Goal: Communication & Community: Participate in discussion

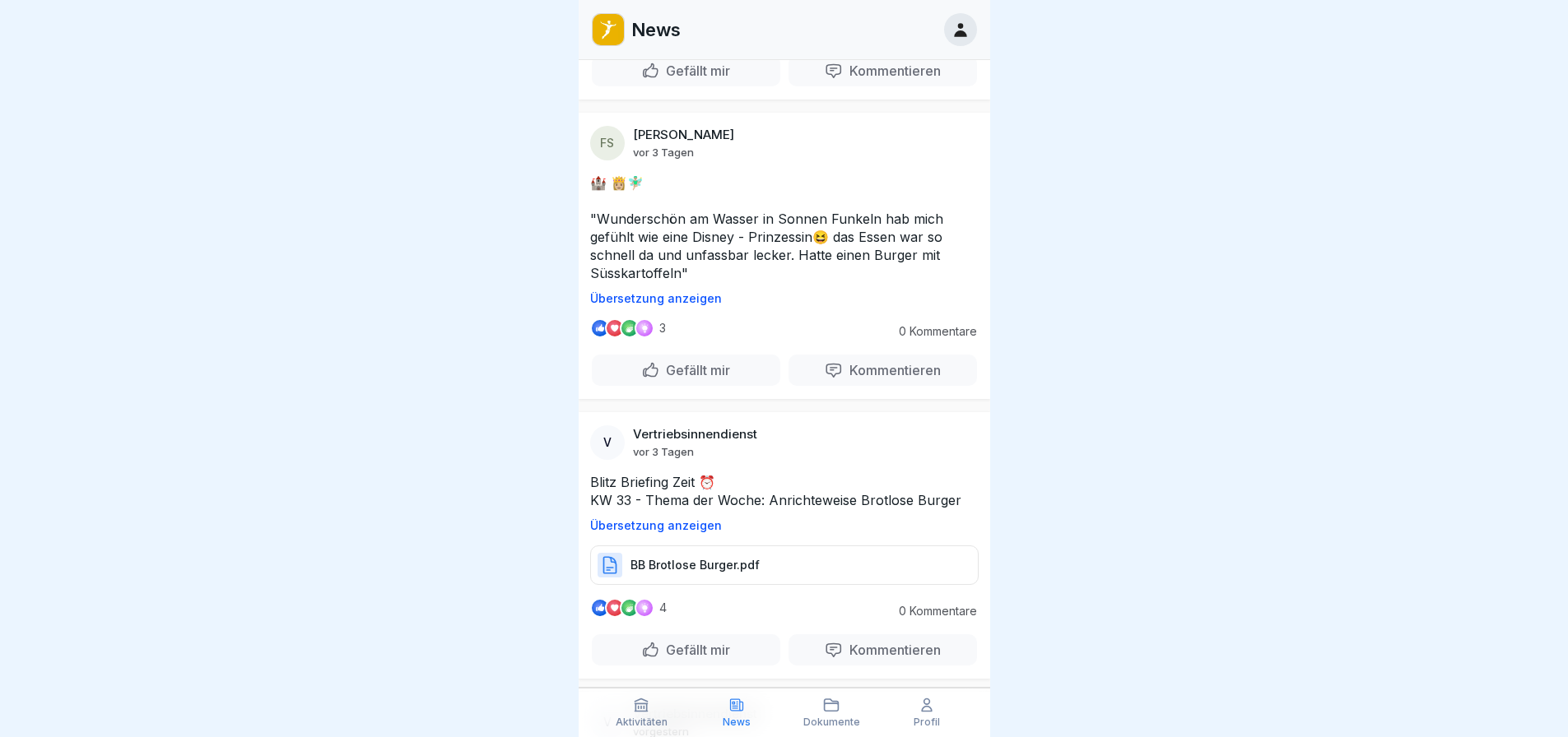
scroll to position [247, 0]
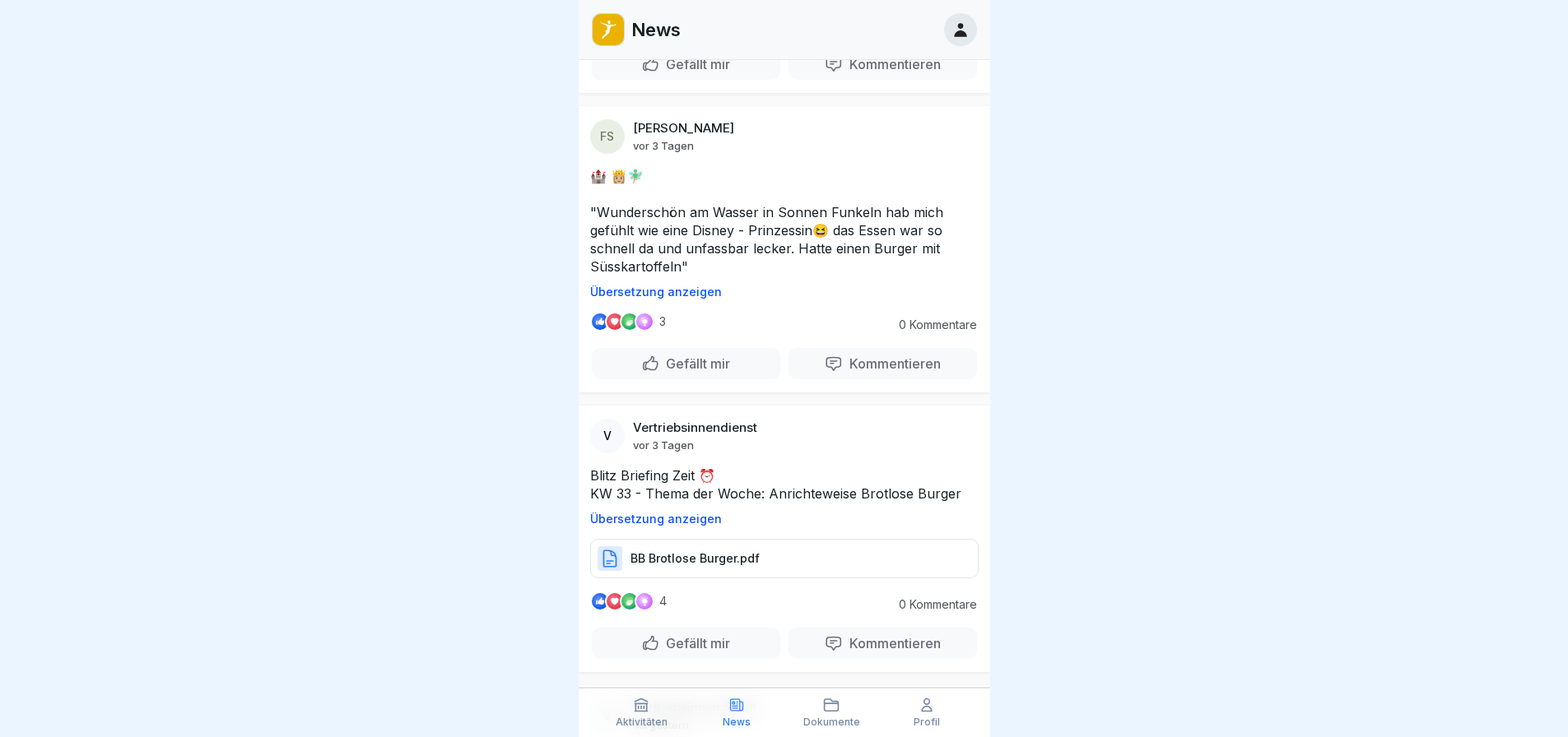
click at [674, 317] on p "Gefällt mir" at bounding box center [695, 364] width 71 height 16
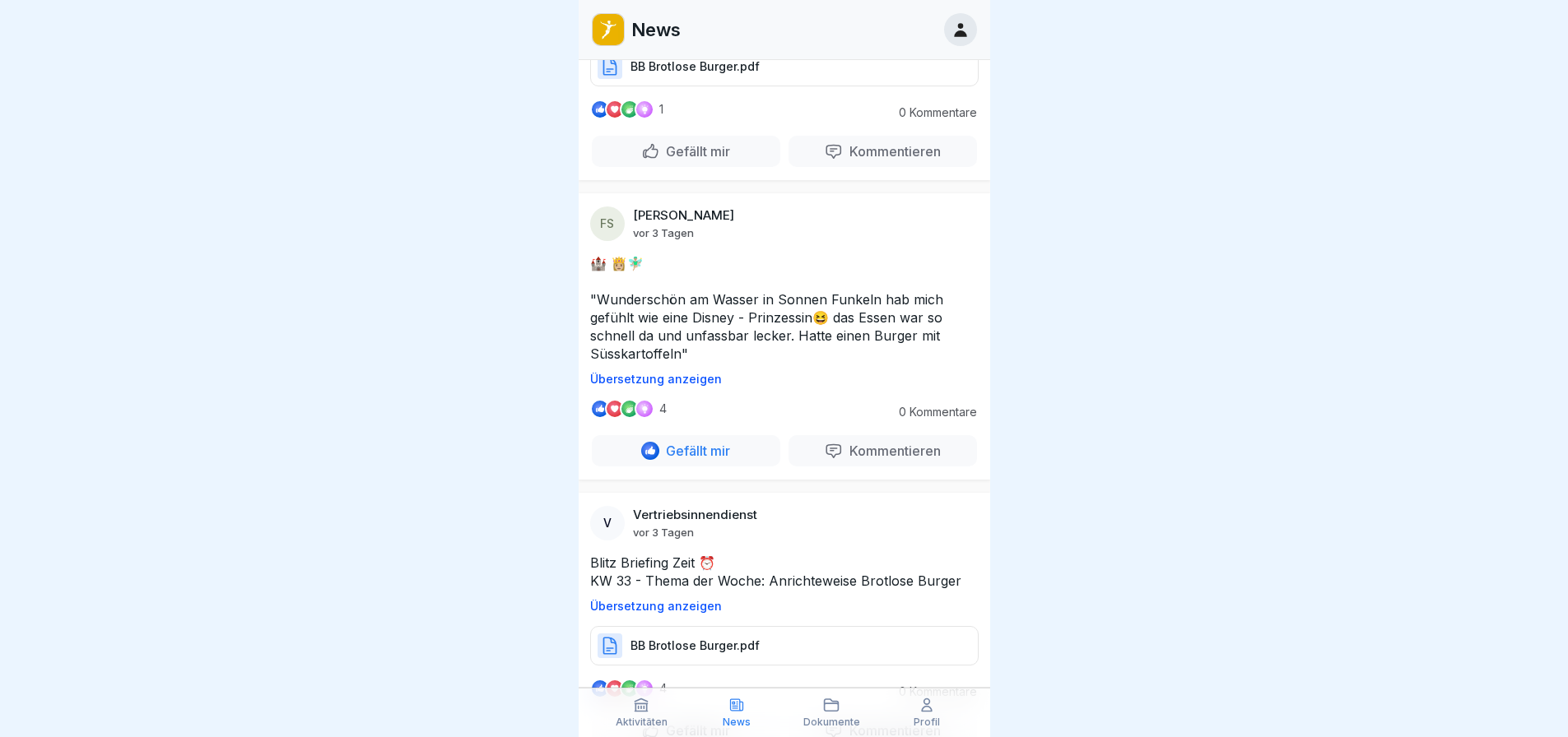
scroll to position [0, 0]
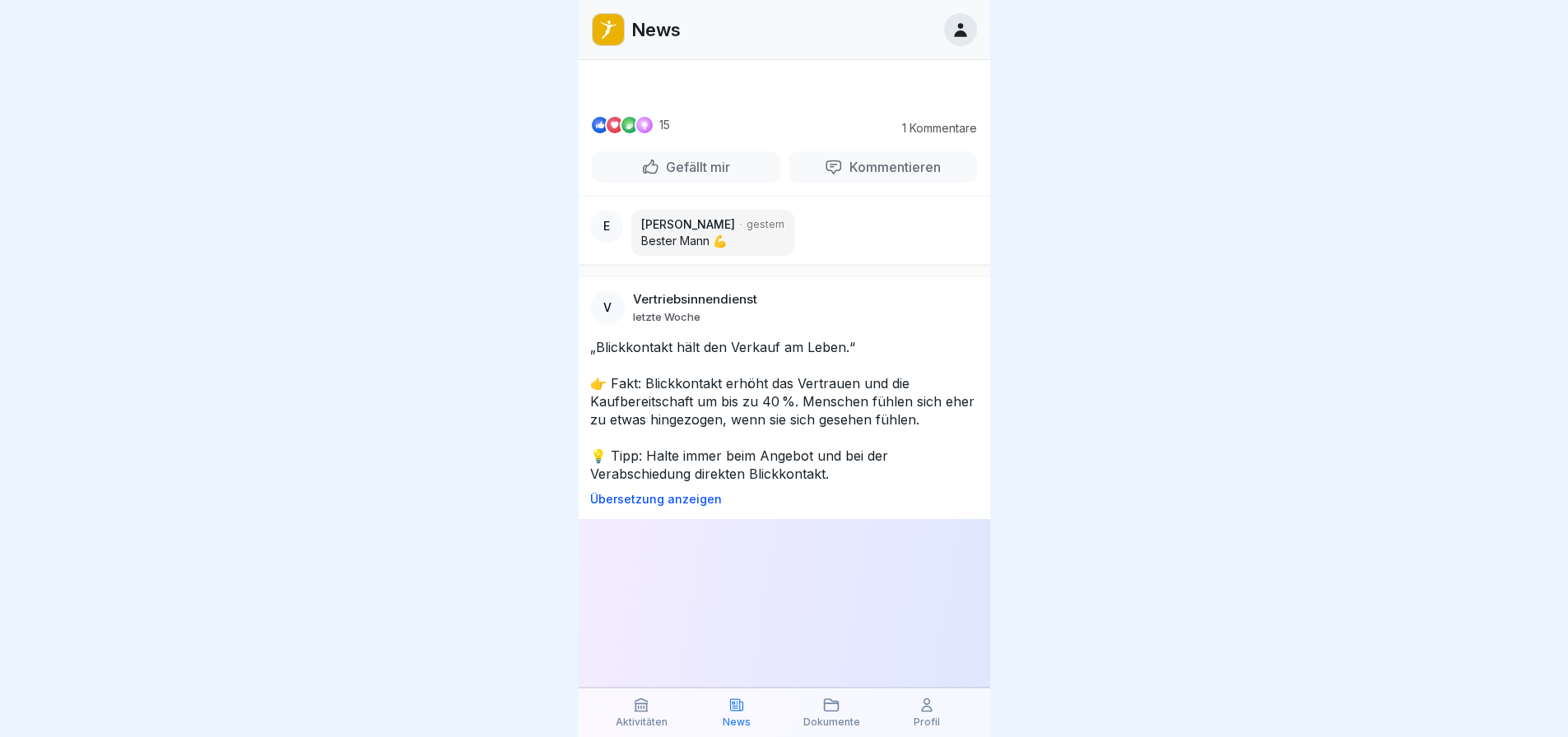
scroll to position [1070, 0]
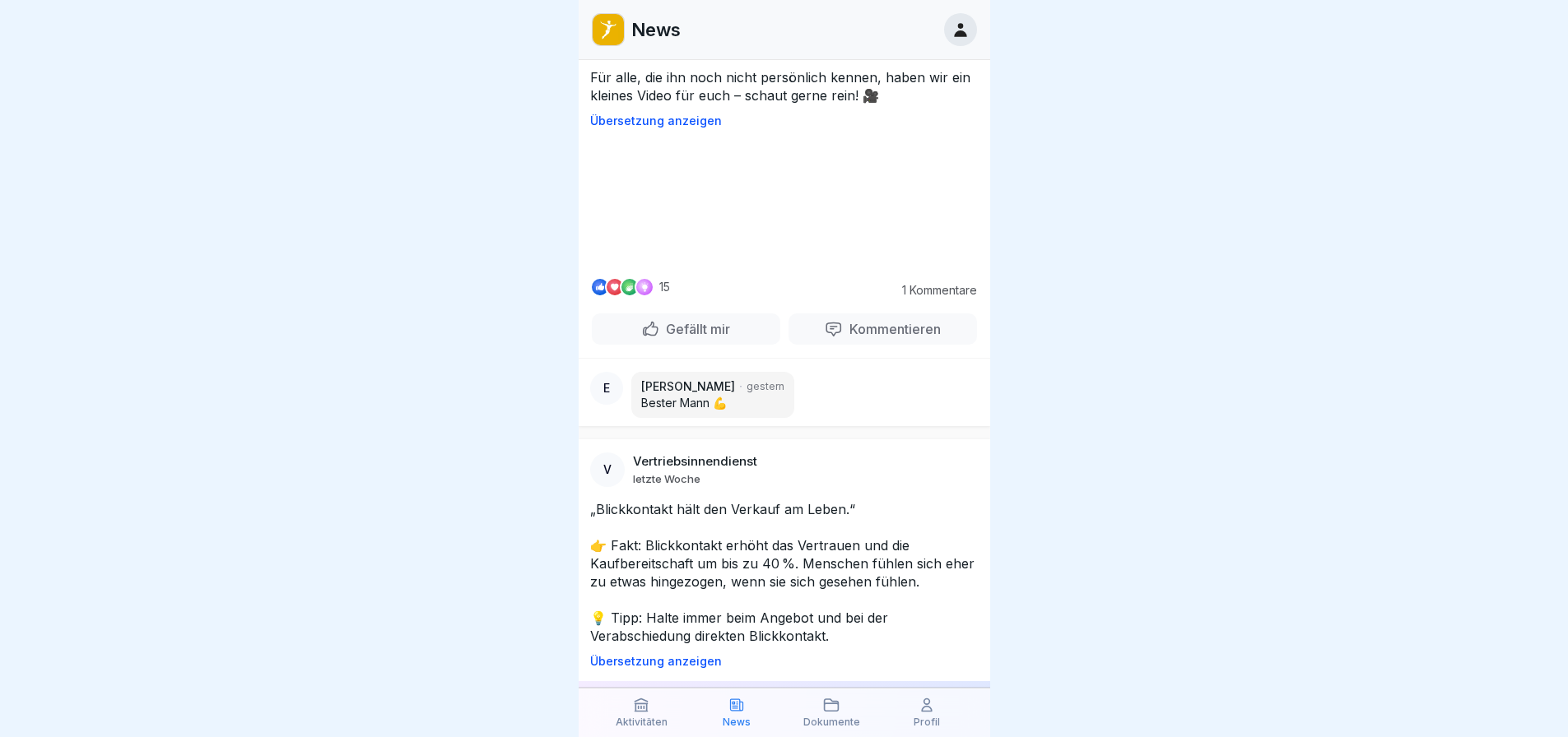
click at [828, 264] on video at bounding box center [784, 203] width 247 height 124
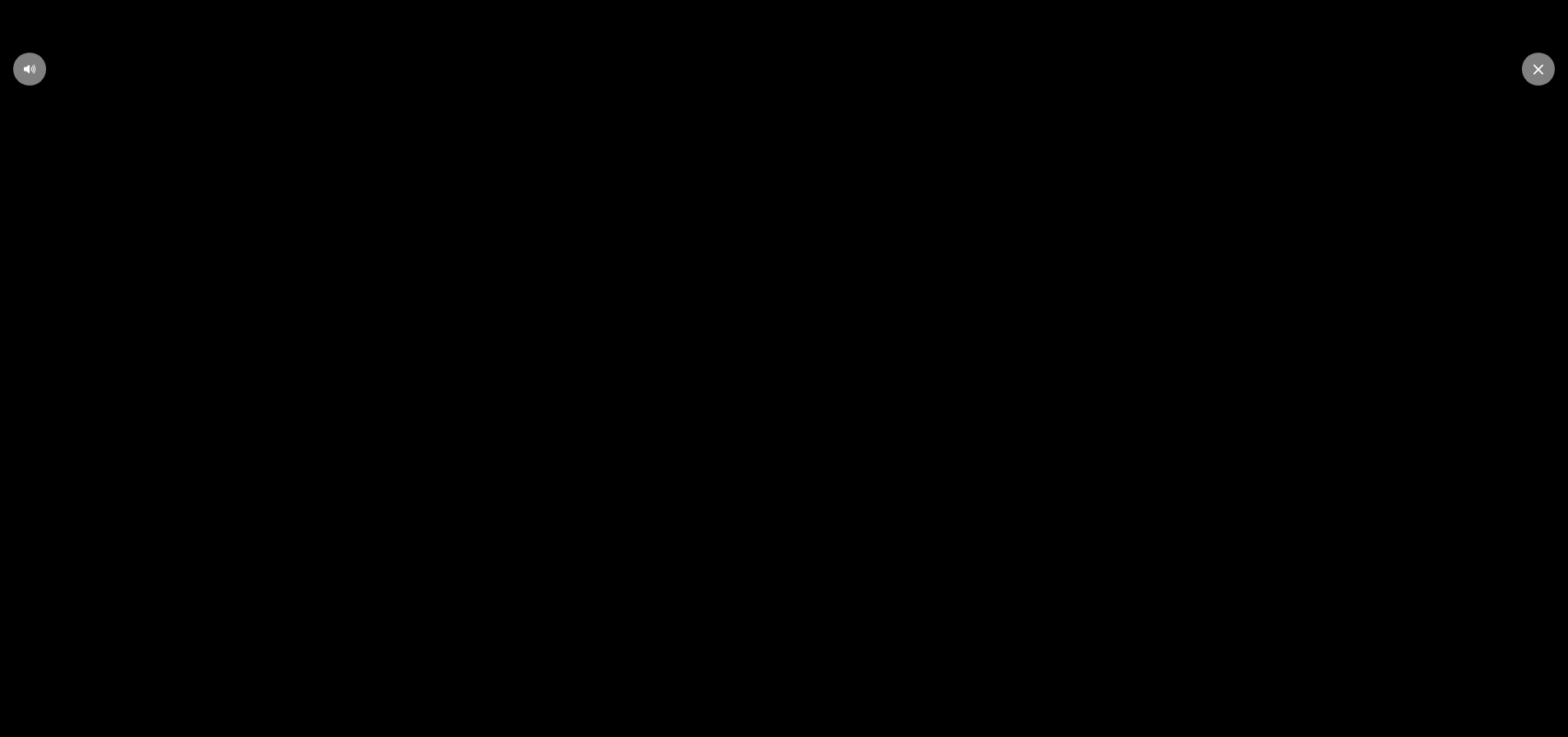
click at [1533, 68] on icon at bounding box center [1538, 70] width 10 height 11
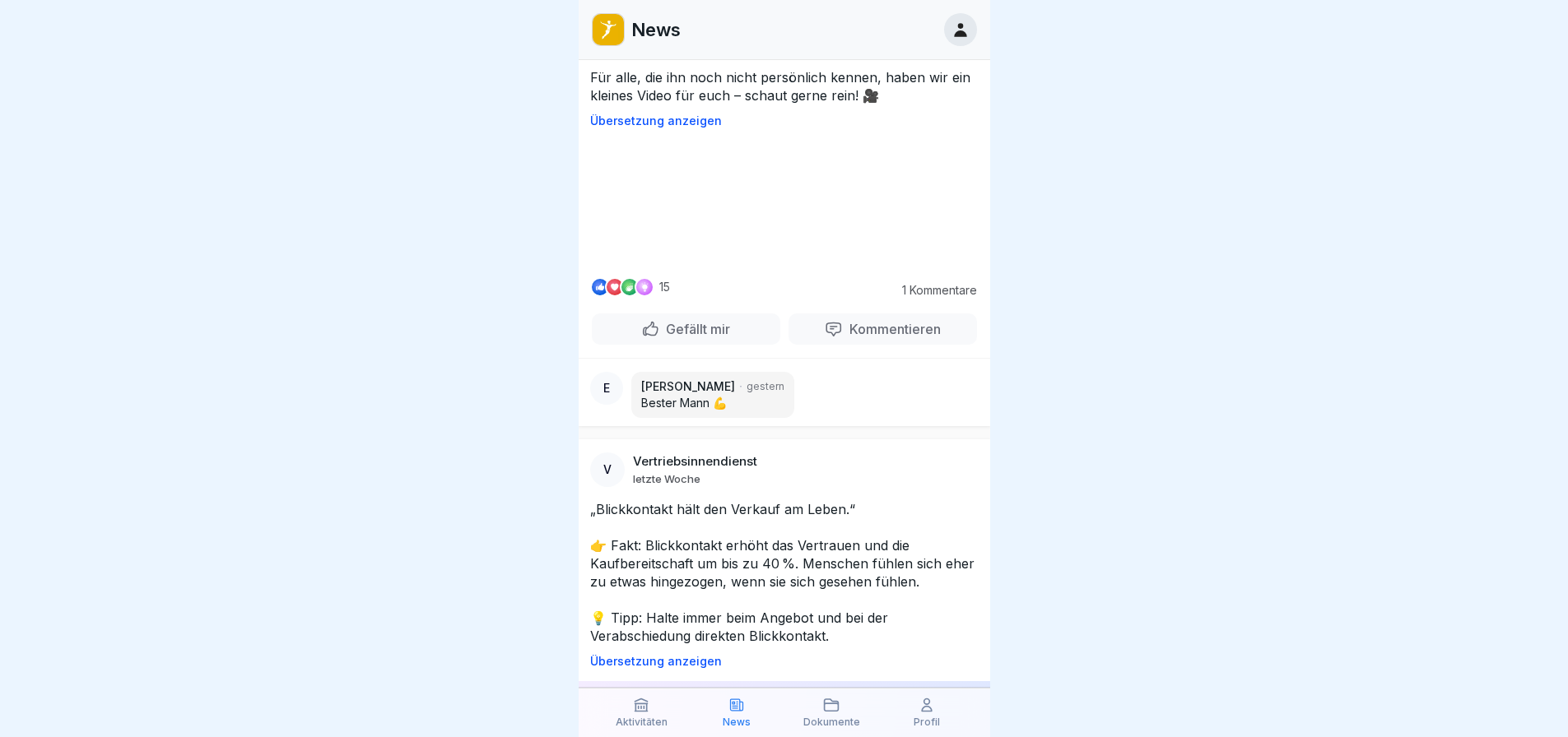
scroll to position [1399, 0]
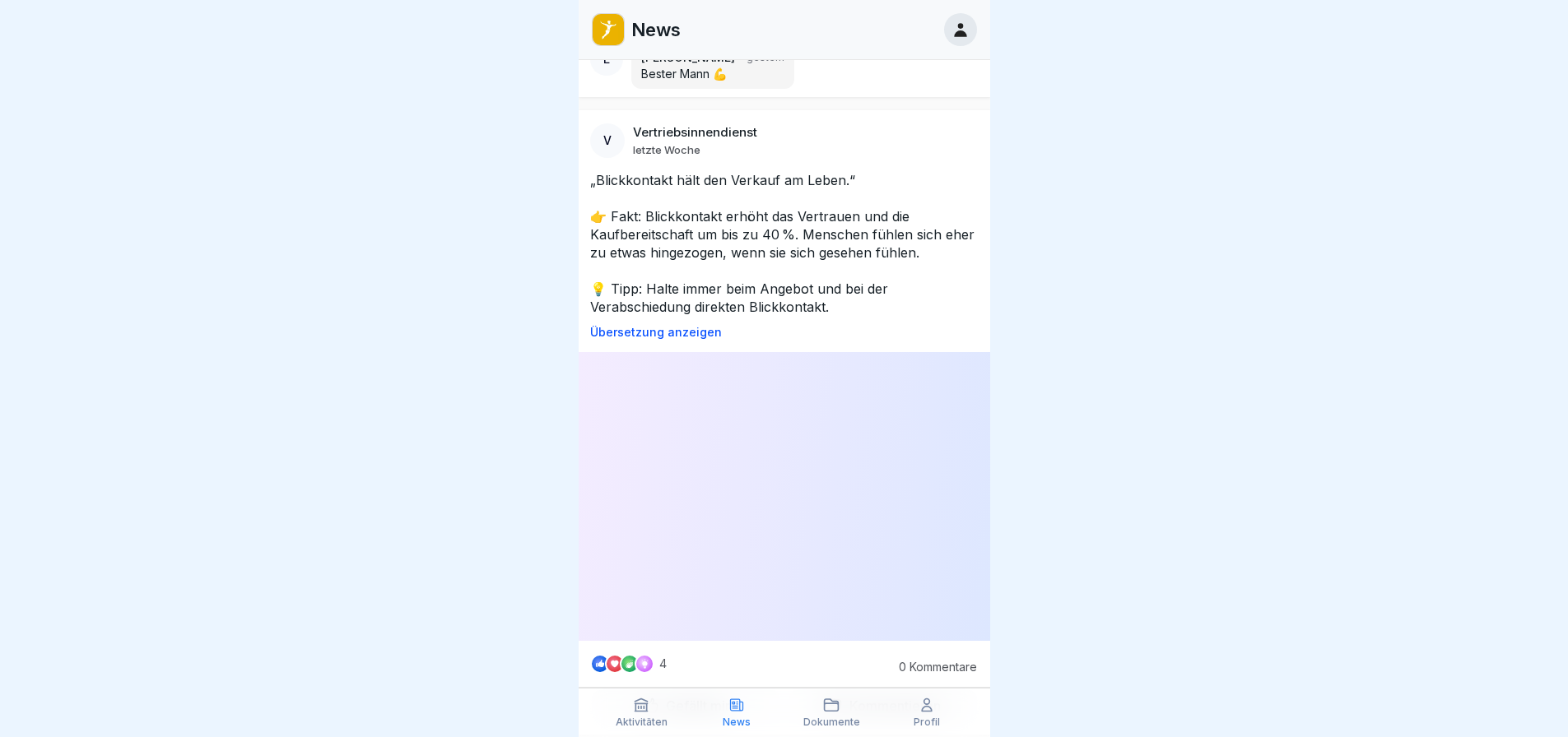
click at [706, 15] on div "Gefällt mir" at bounding box center [685, 0] width 188 height 31
